Goal: Book appointment/travel/reservation

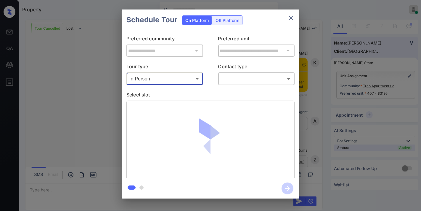
scroll to position [1652, 0]
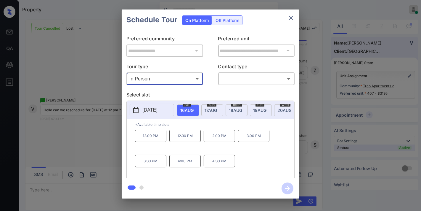
click at [291, 15] on icon "close" at bounding box center [291, 17] width 7 height 7
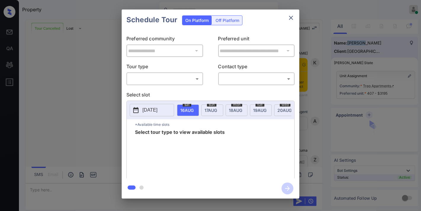
scroll to position [1685, 0]
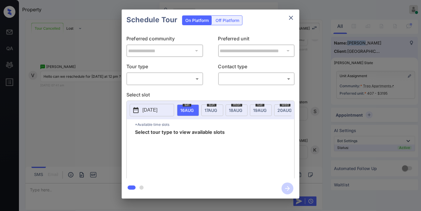
click at [163, 76] on body "Property [PERSON_NAME] Online Set yourself offline Set yourself on break Profil…" at bounding box center [210, 105] width 421 height 211
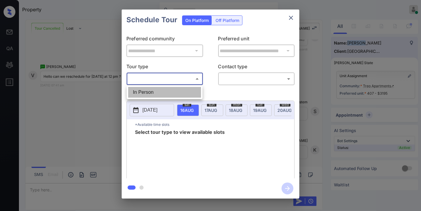
click at [163, 89] on li "In Person" at bounding box center [164, 92] width 73 height 11
type input "********"
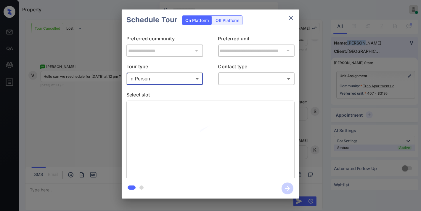
click at [241, 78] on body "Property [PERSON_NAME] Online Set yourself offline Set yourself on break Profil…" at bounding box center [210, 105] width 421 height 211
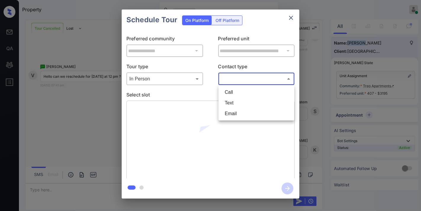
click at [239, 103] on li "Text" at bounding box center [256, 102] width 73 height 11
type input "****"
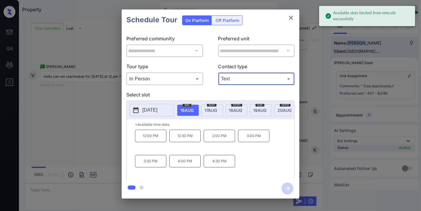
click at [161, 138] on p "12:00 PM" at bounding box center [150, 135] width 31 height 12
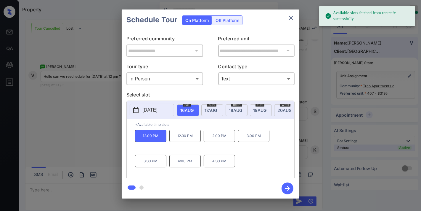
click at [291, 187] on icon "button" at bounding box center [288, 188] width 12 height 12
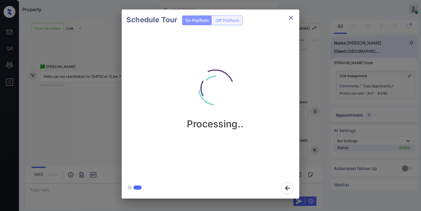
click at [238, 71] on img at bounding box center [215, 88] width 59 height 59
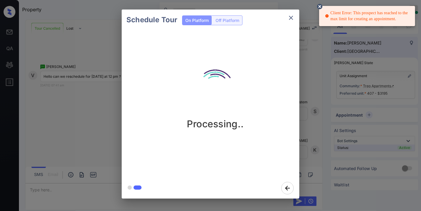
click at [321, 8] on icon at bounding box center [319, 6] width 5 height 5
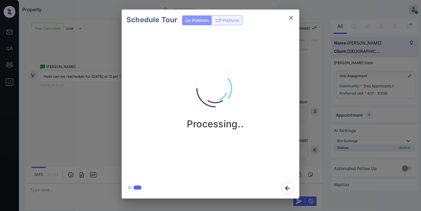
click at [291, 16] on icon "close" at bounding box center [291, 17] width 7 height 7
